Goal: Find specific page/section: Find specific page/section

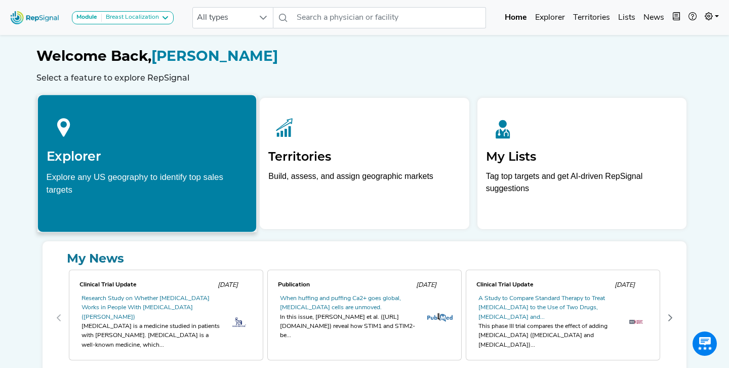
click at [171, 128] on div at bounding box center [148, 125] width 202 height 45
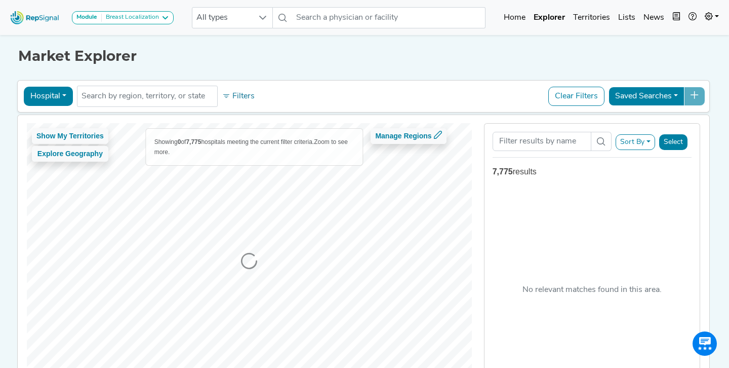
click at [65, 98] on button "Hospital" at bounding box center [48, 96] width 49 height 19
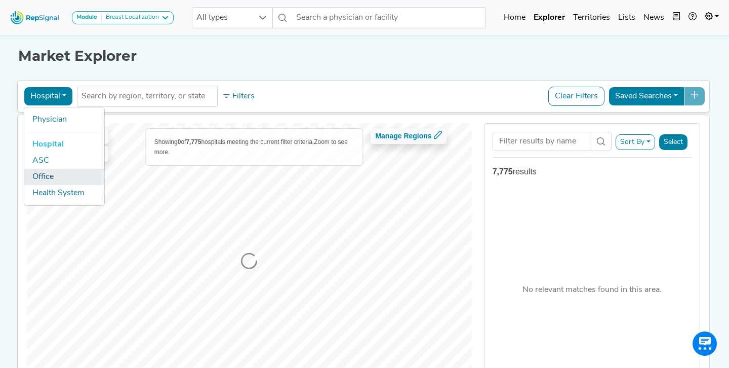
click at [51, 180] on link "Office" at bounding box center [64, 177] width 80 height 16
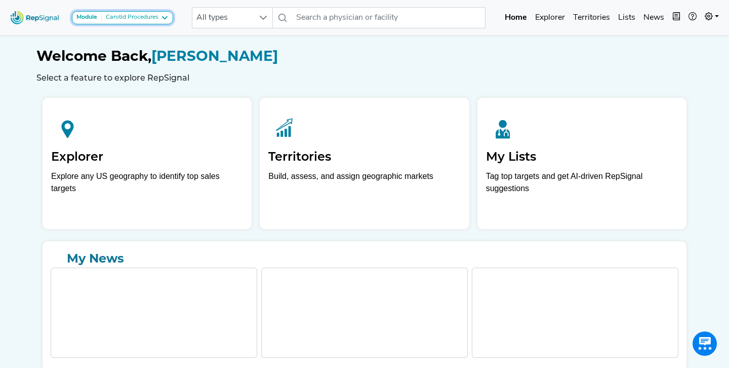
click at [152, 16] on div "Carotid Procedures" at bounding box center [130, 18] width 57 height 8
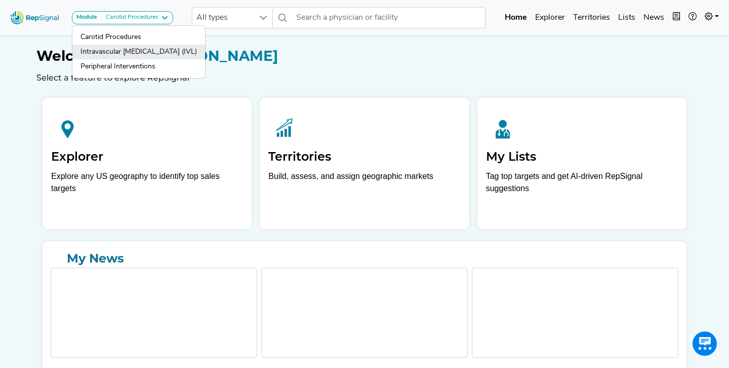
click at [148, 59] on link "Intravascular [MEDICAL_DATA] (IVL)" at bounding box center [138, 66] width 133 height 15
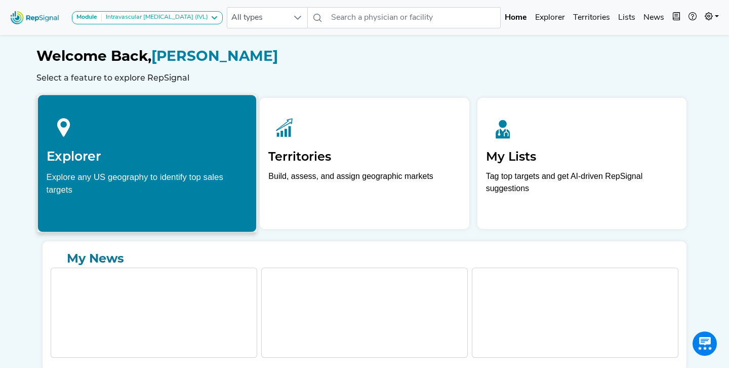
click at [122, 154] on h2 "Explorer" at bounding box center [148, 155] width 202 height 15
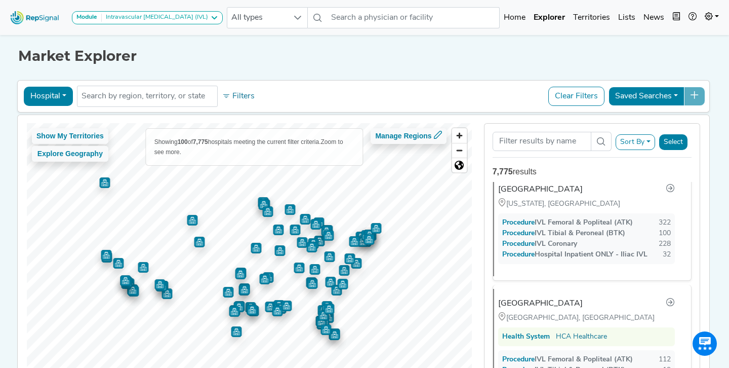
scroll to position [167, 0]
click at [61, 98] on button "Hospital" at bounding box center [48, 96] width 49 height 19
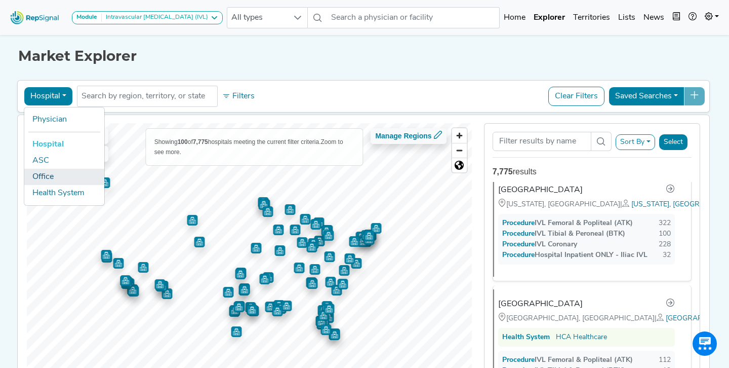
click at [47, 177] on link "Office" at bounding box center [64, 177] width 80 height 16
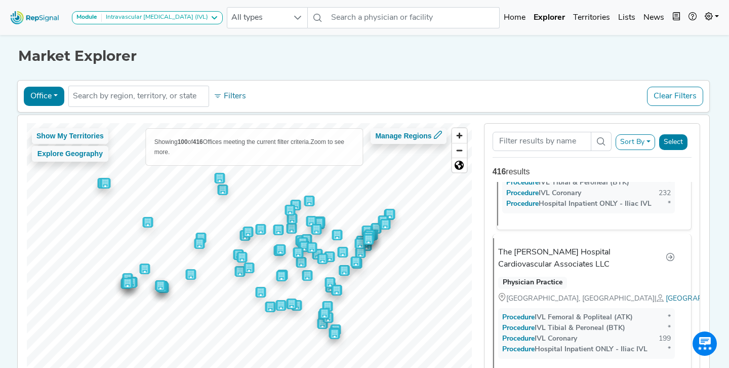
scroll to position [0, 0]
